Goal: Task Accomplishment & Management: Complete application form

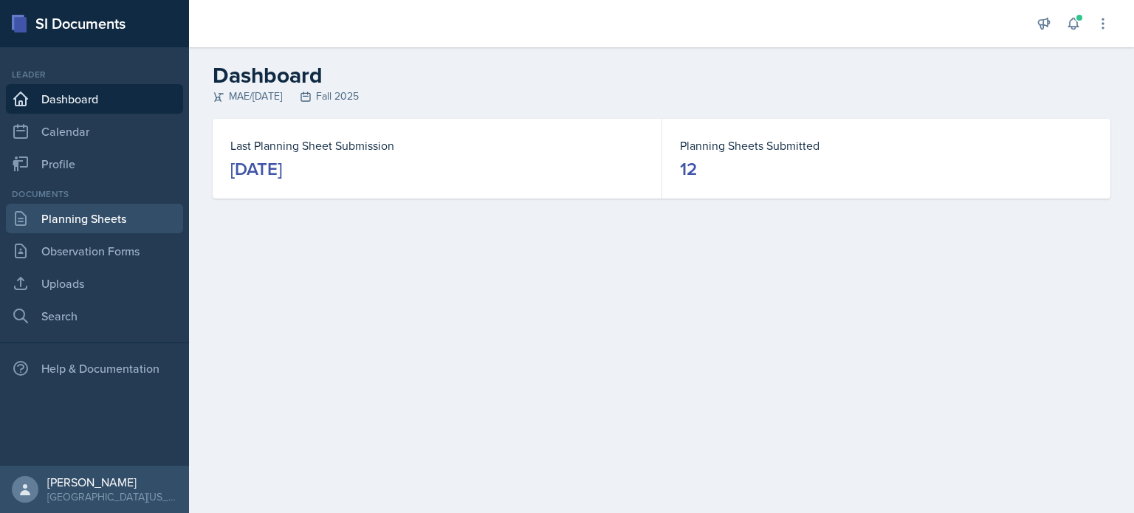
click at [93, 223] on link "Planning Sheets" at bounding box center [94, 219] width 177 height 30
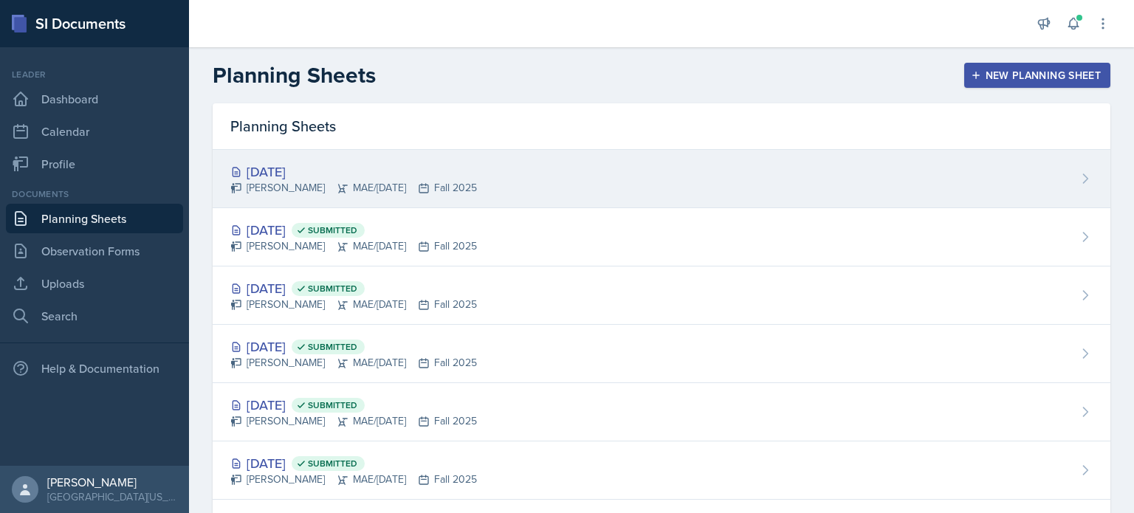
click at [402, 163] on div "[DATE]" at bounding box center [353, 172] width 247 height 20
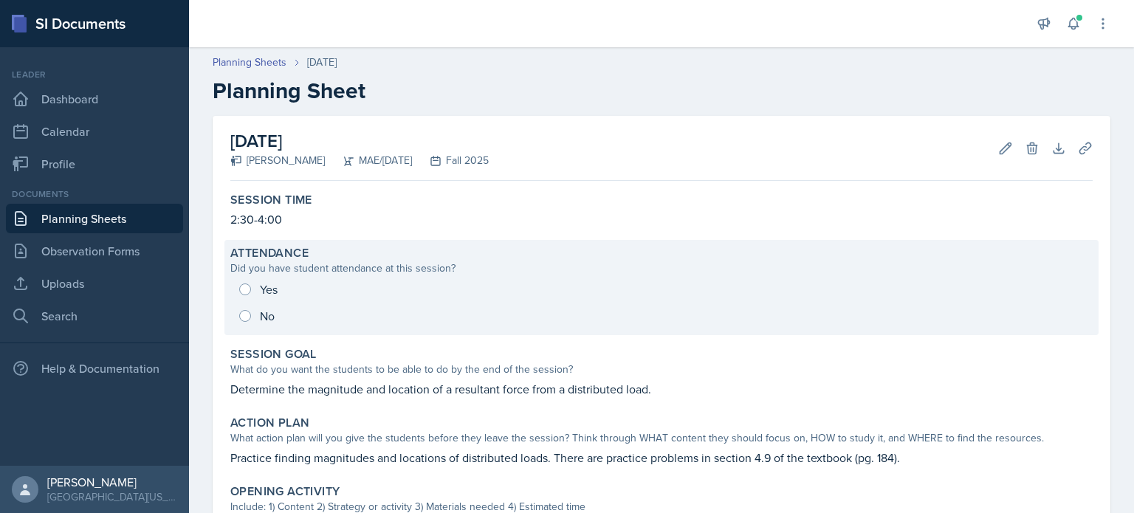
click at [247, 286] on div "Yes No" at bounding box center [661, 302] width 863 height 53
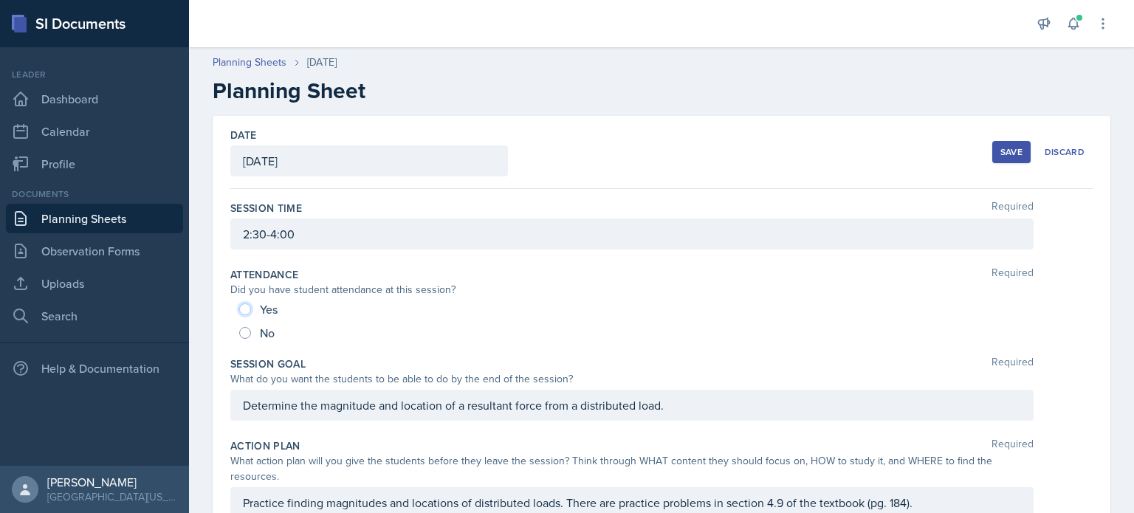
click at [249, 304] on input "Yes" at bounding box center [245, 310] width 12 height 12
radio input "true"
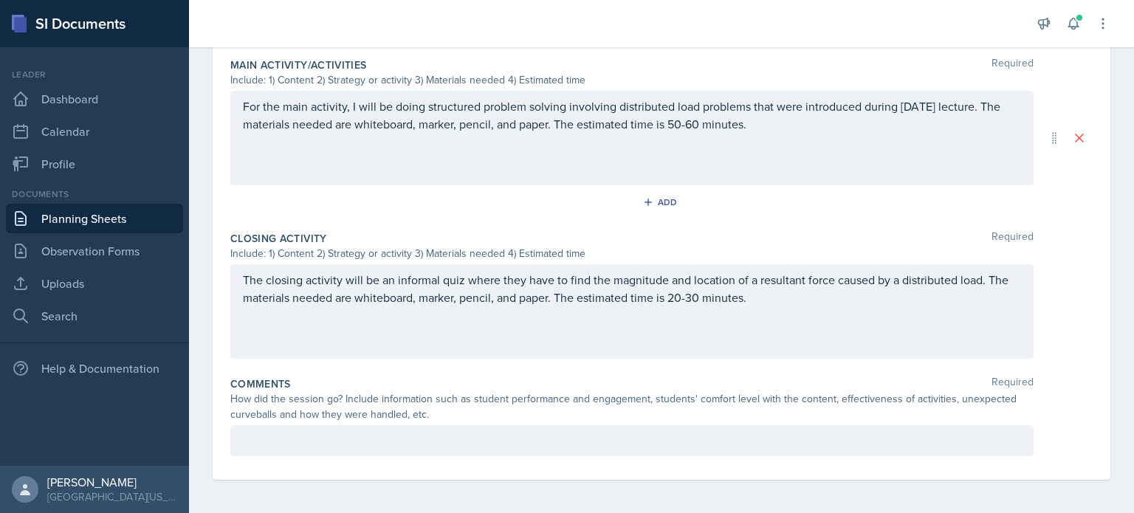
click at [355, 428] on div at bounding box center [631, 440] width 803 height 31
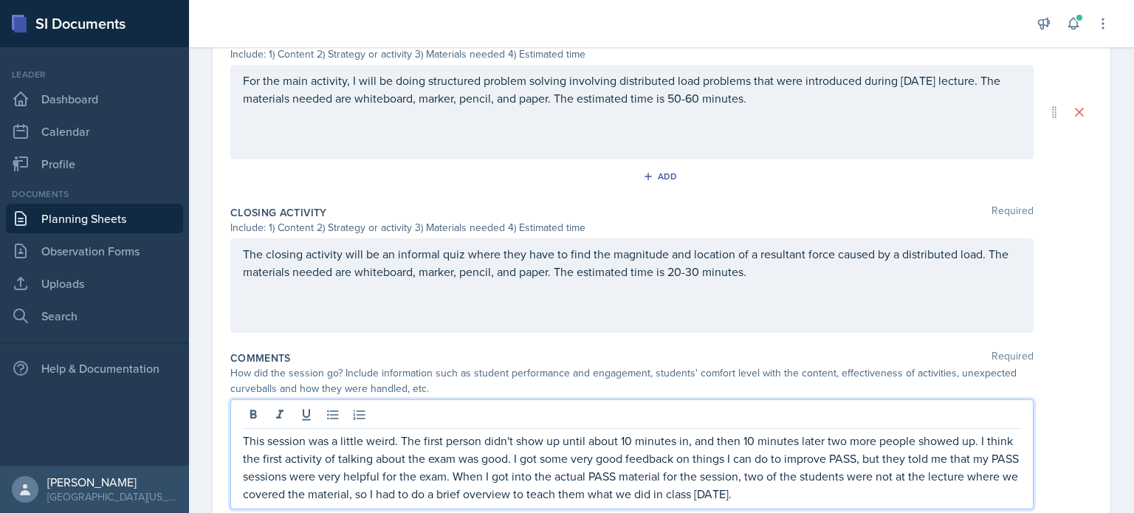
click at [315, 493] on p "This session was a little weird. The first person didn't show up until about 10…" at bounding box center [632, 467] width 778 height 71
click at [882, 493] on p "This session was a little weird. The first person didn't show up until about 10…" at bounding box center [632, 467] width 778 height 71
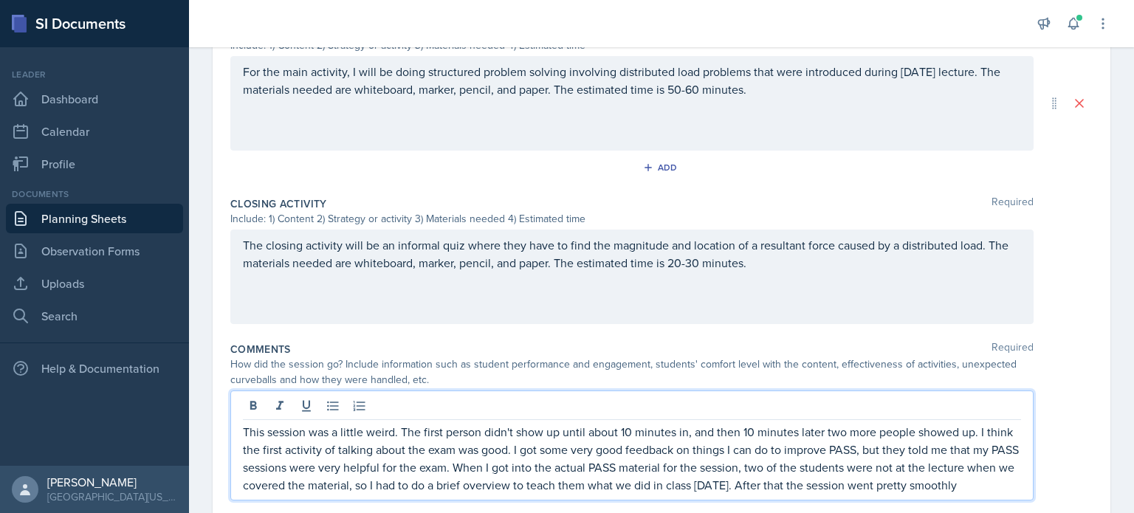
click at [895, 486] on p "This session was a little weird. The first person didn't show up until about 10…" at bounding box center [632, 458] width 778 height 71
click at [888, 487] on p "This session was a little weird. The first person didn't show up until about 10…" at bounding box center [632, 458] width 778 height 71
click at [443, 494] on p "This session was a little weird. The first person didn't show up until about 10…" at bounding box center [632, 458] width 778 height 71
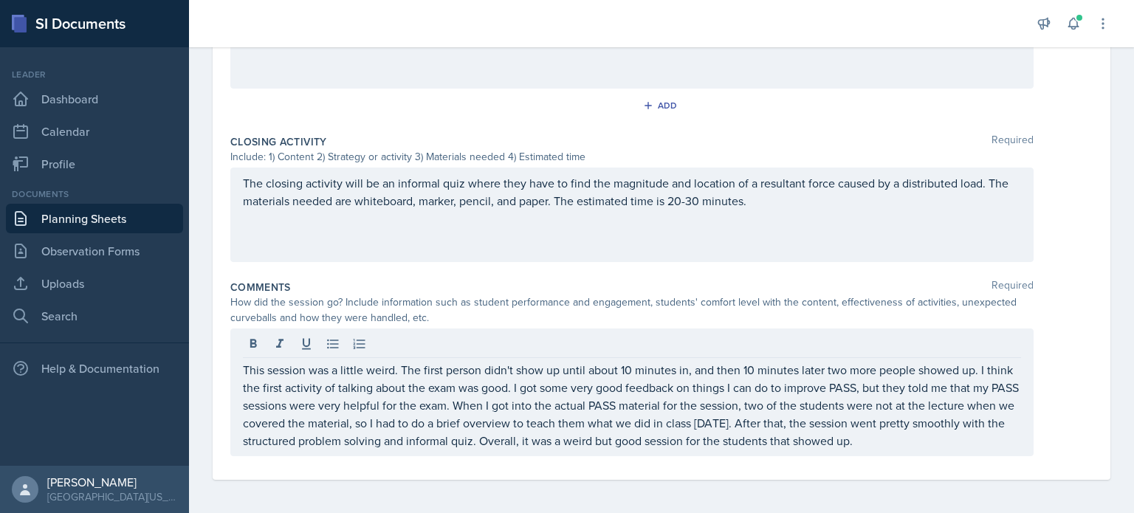
scroll to position [0, 0]
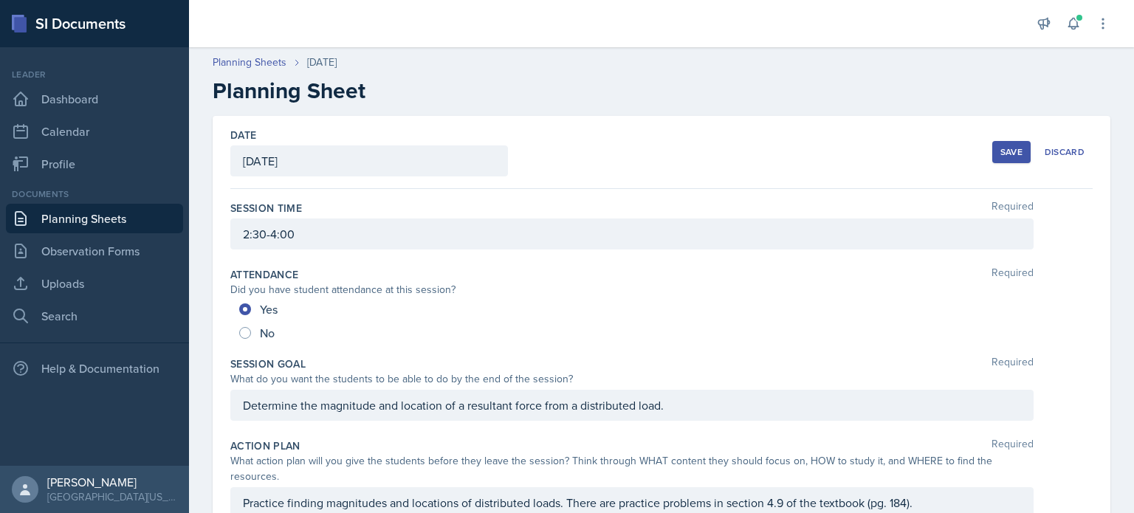
click at [993, 143] on button "Save" at bounding box center [1012, 152] width 38 height 22
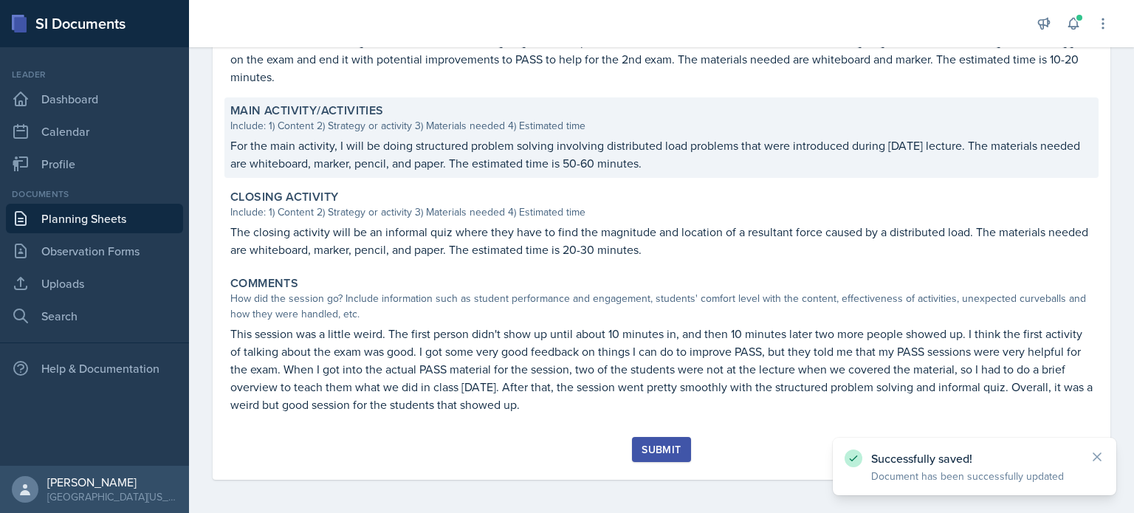
scroll to position [487, 0]
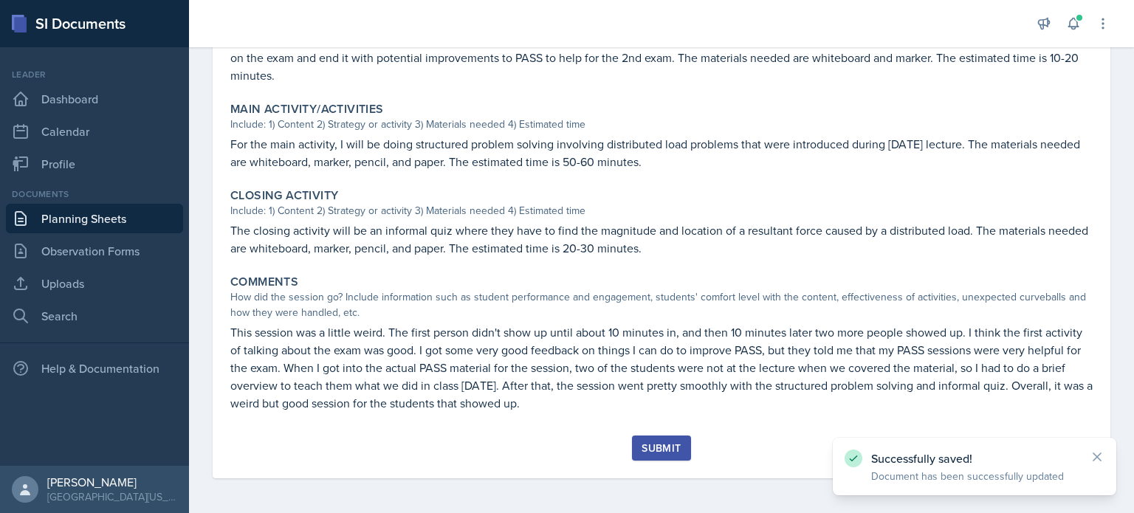
click at [671, 459] on button "Submit" at bounding box center [661, 448] width 58 height 25
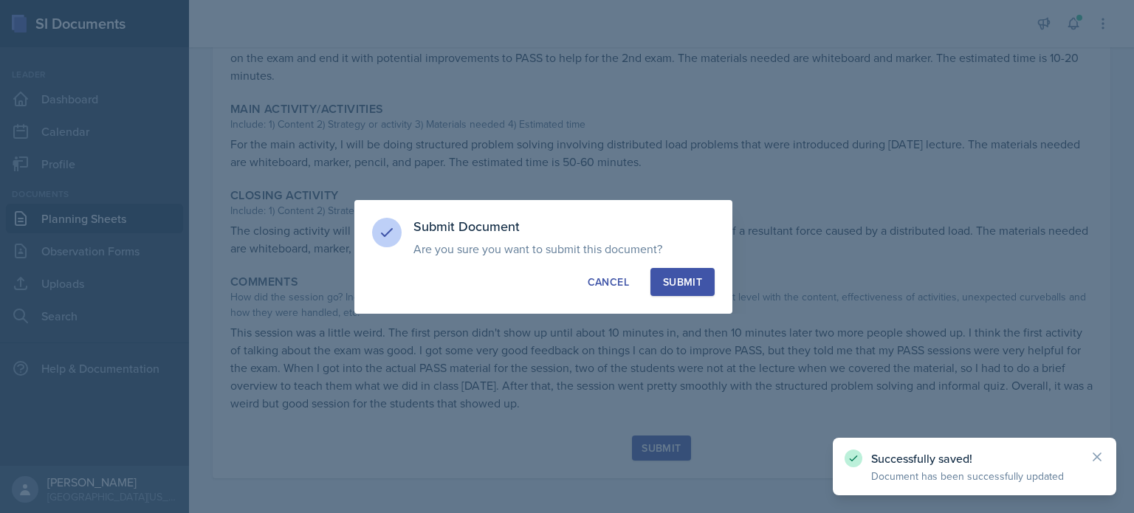
click at [680, 277] on div "Submit" at bounding box center [682, 282] width 39 height 15
radio input "true"
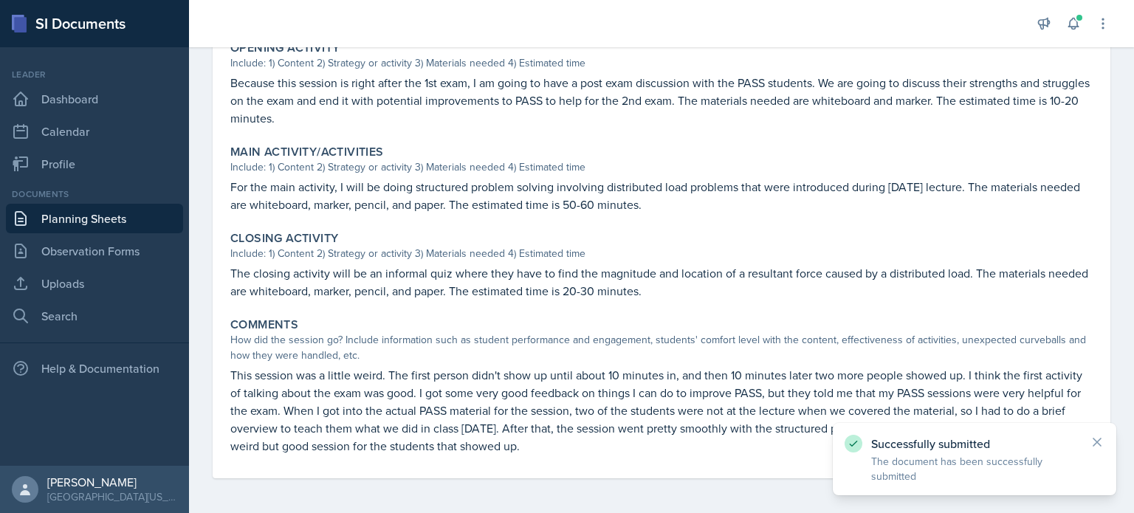
click at [1108, 448] on div "Successfully submitted The document has been successfully submitted" at bounding box center [975, 459] width 284 height 72
click at [1105, 444] on div "Successfully submitted The document has been successfully submitted" at bounding box center [975, 459] width 284 height 72
click at [1093, 439] on icon at bounding box center [1097, 442] width 15 height 15
